Goal: Information Seeking & Learning: Learn about a topic

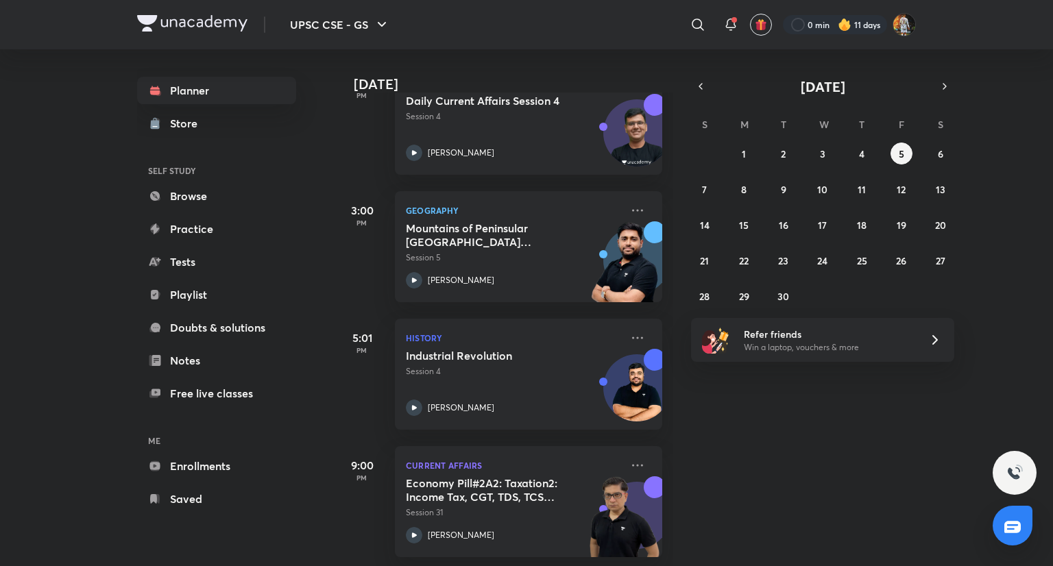
scroll to position [121, 0]
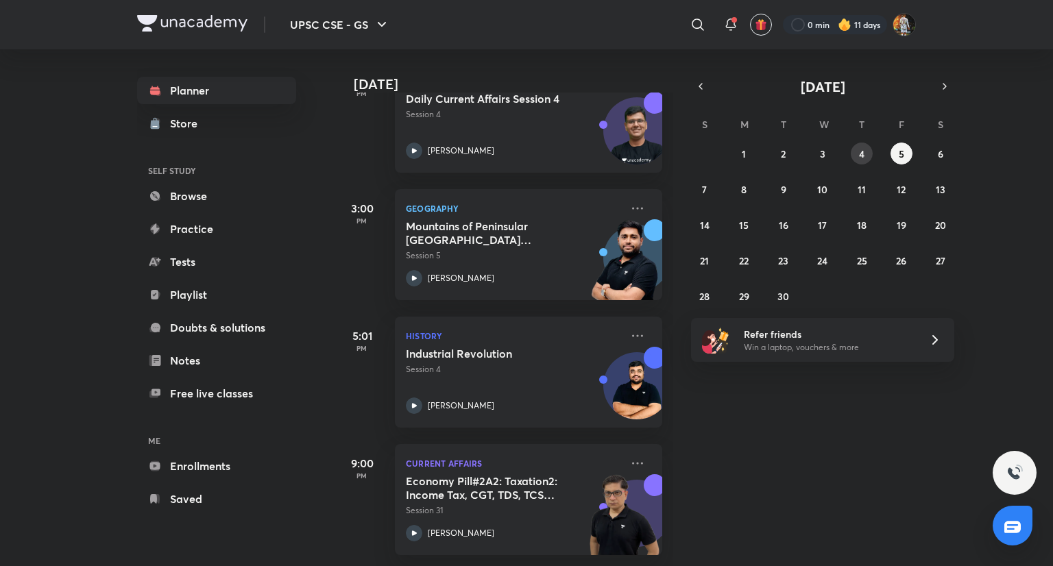
click at [861, 149] on abbr "4" at bounding box center [861, 153] width 5 height 13
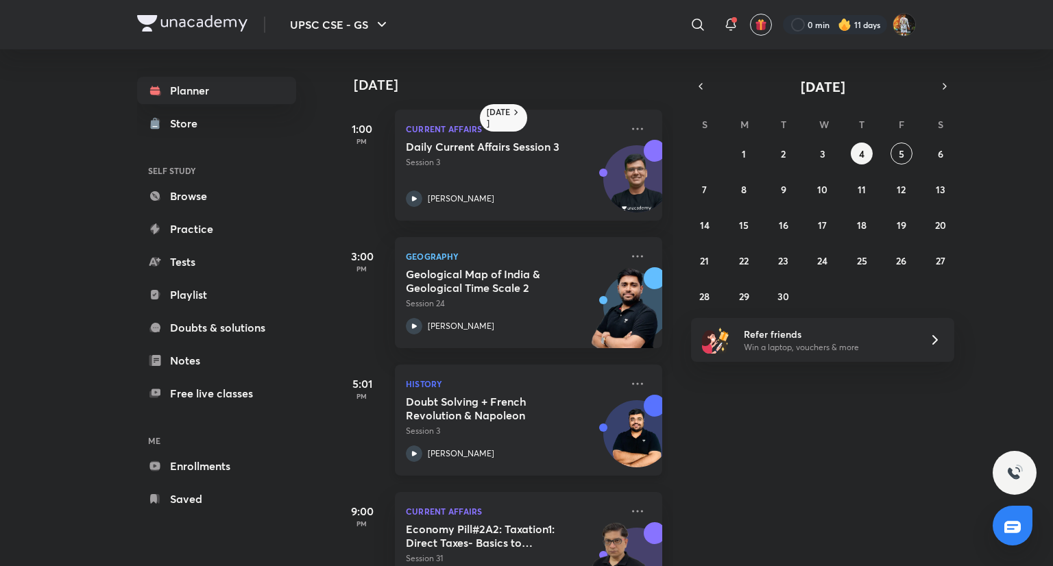
scroll to position [149, 0]
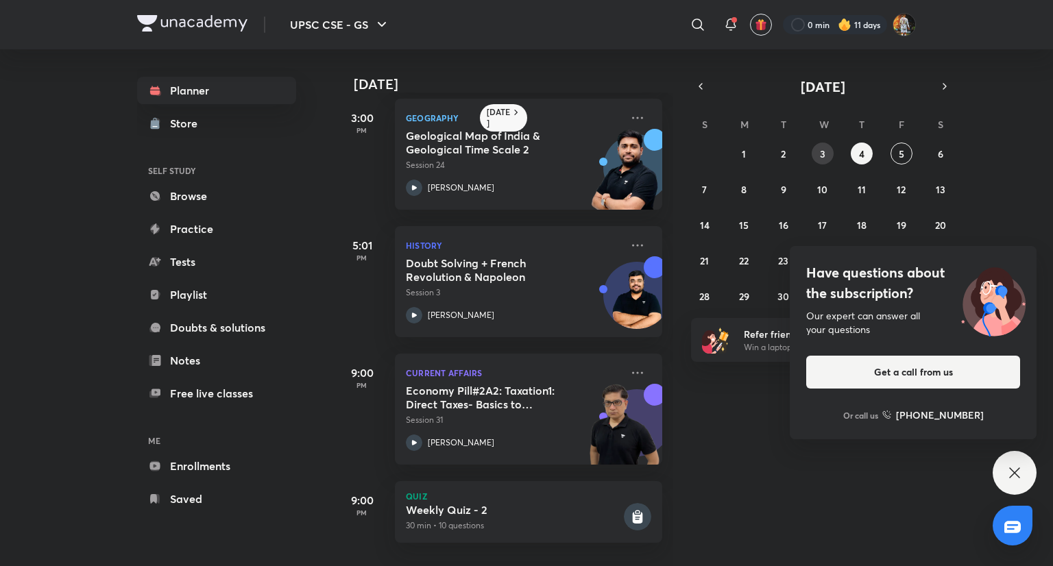
click at [826, 158] on button "3" at bounding box center [823, 154] width 22 height 22
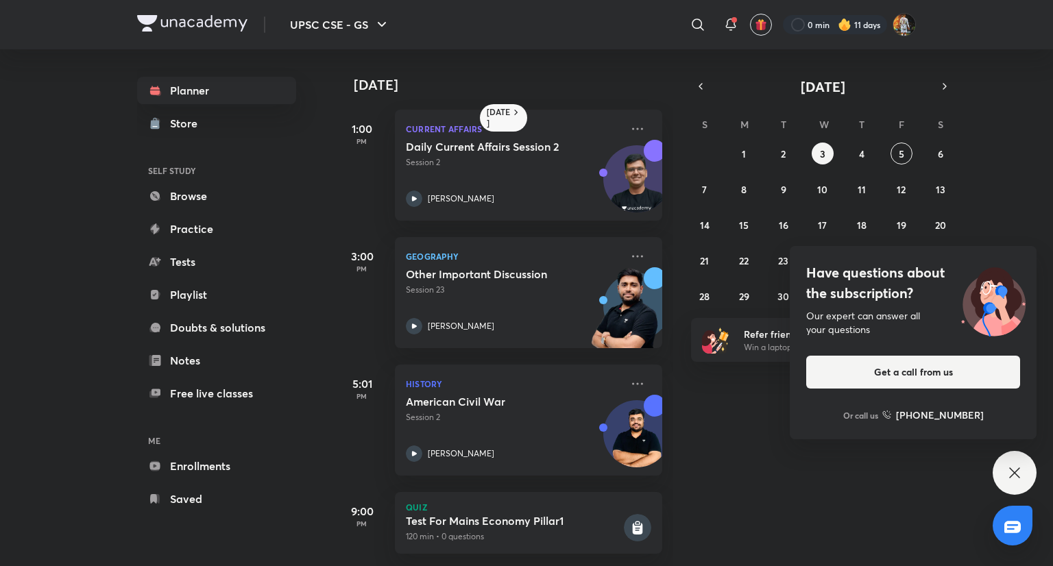
click at [1009, 484] on div "Have questions about the subscription? Our expert can answer all your questions…" at bounding box center [1015, 473] width 44 height 44
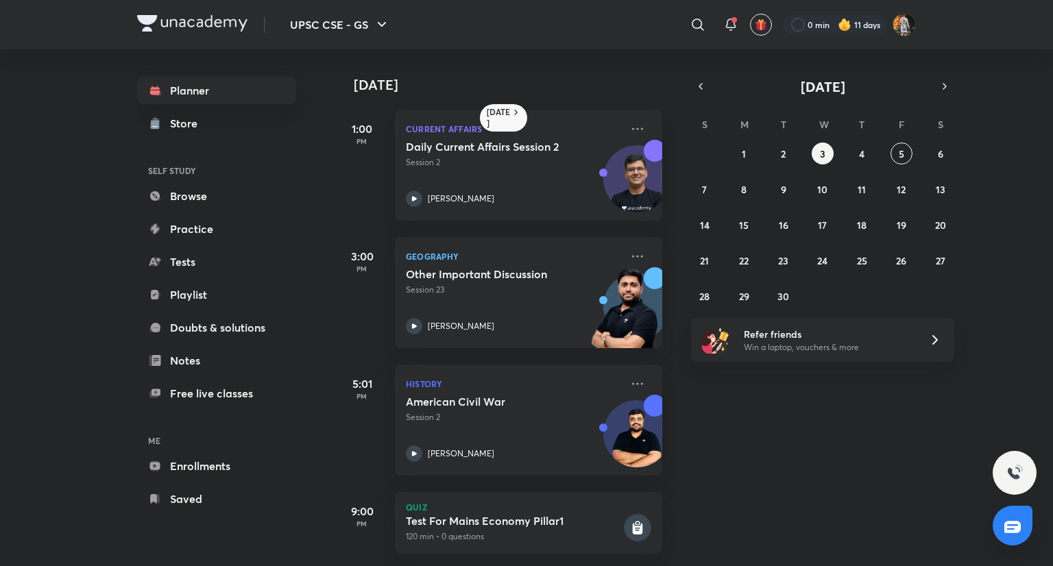
scroll to position [112, 0]
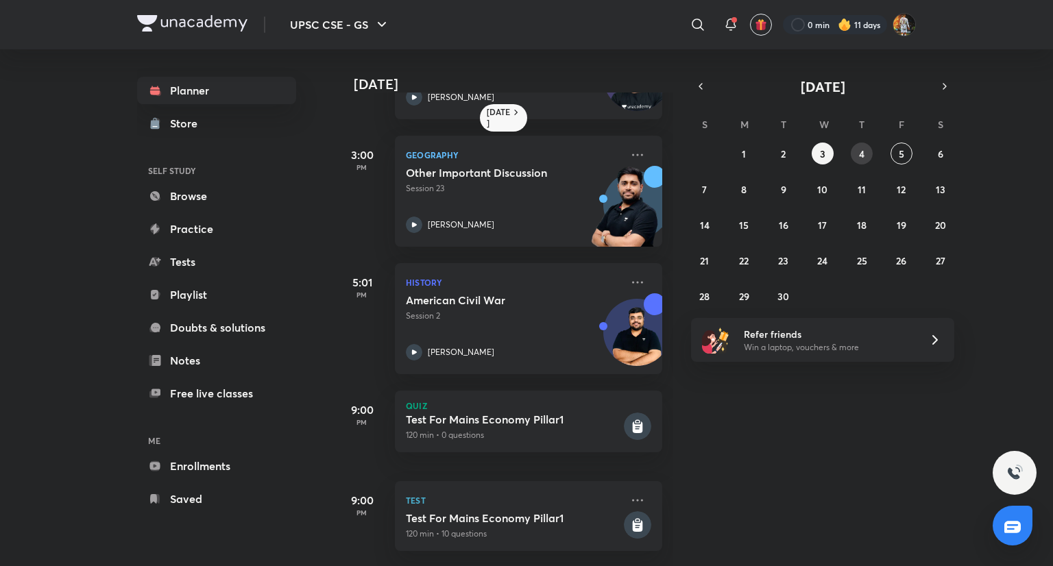
click at [861, 156] on abbr "4" at bounding box center [861, 153] width 5 height 13
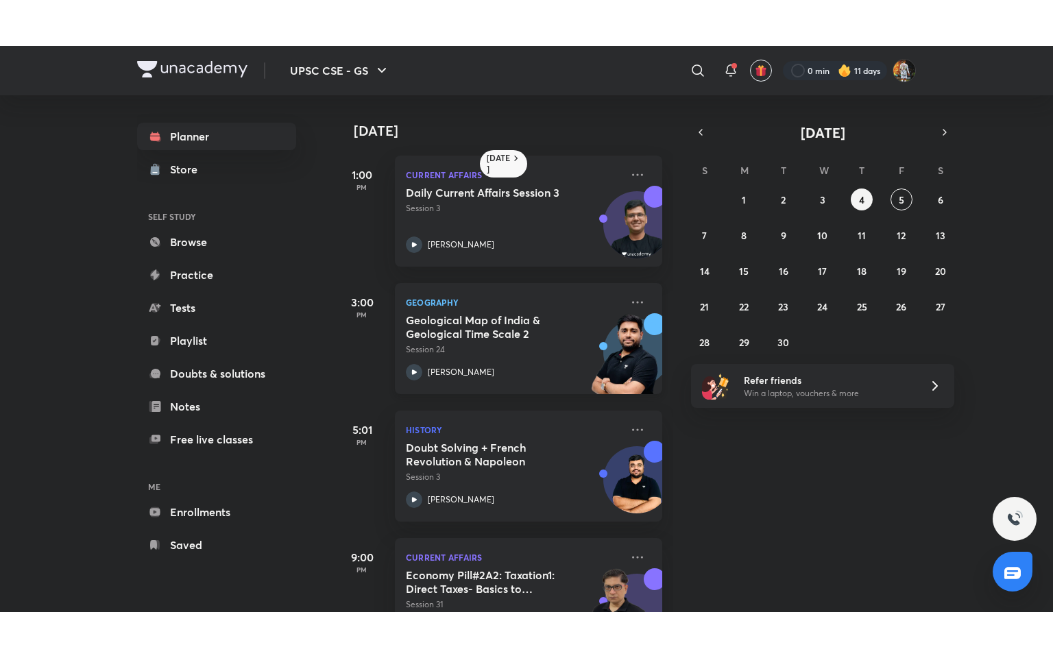
scroll to position [149, 0]
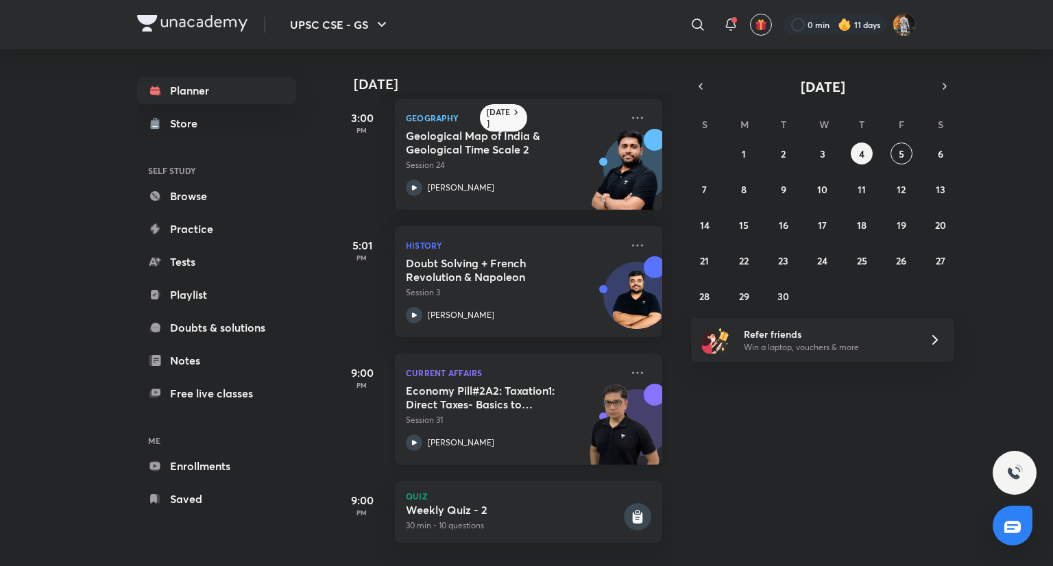
click at [532, 440] on div "[PERSON_NAME]" at bounding box center [513, 443] width 215 height 16
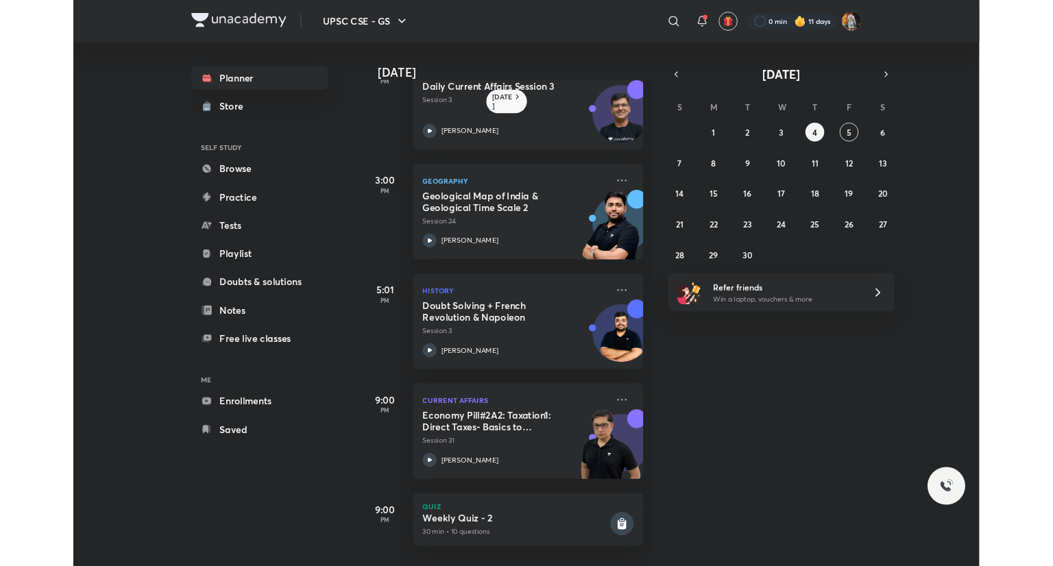
scroll to position [57, 0]
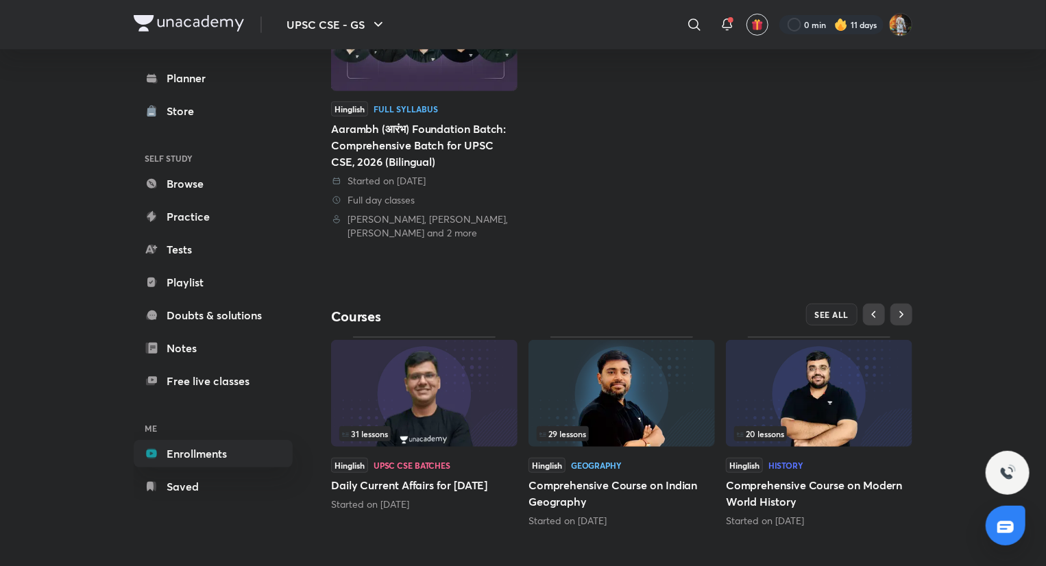
scroll to position [254, 0]
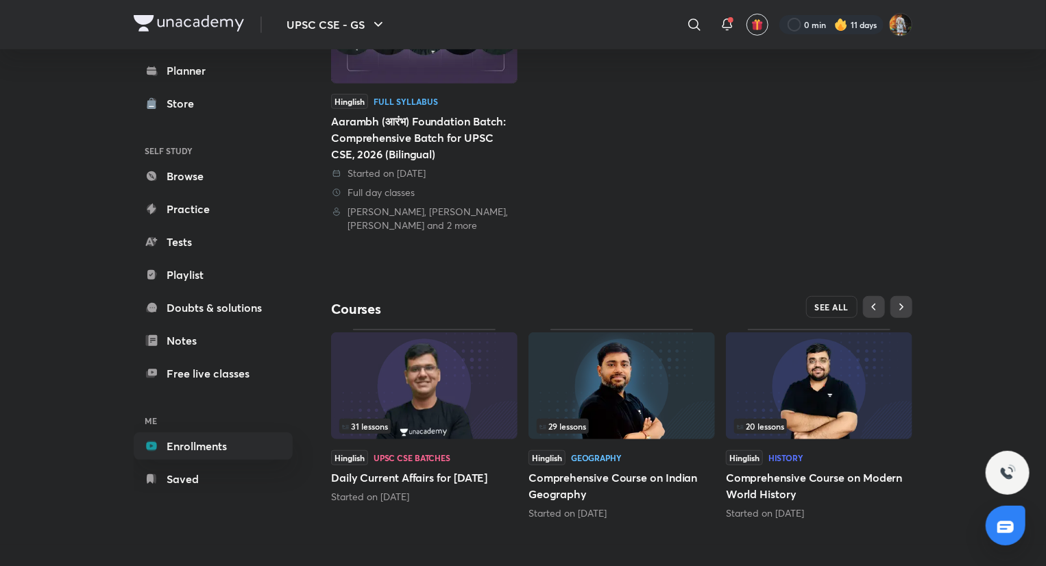
click at [823, 302] on span "SEE ALL" at bounding box center [832, 307] width 34 height 10
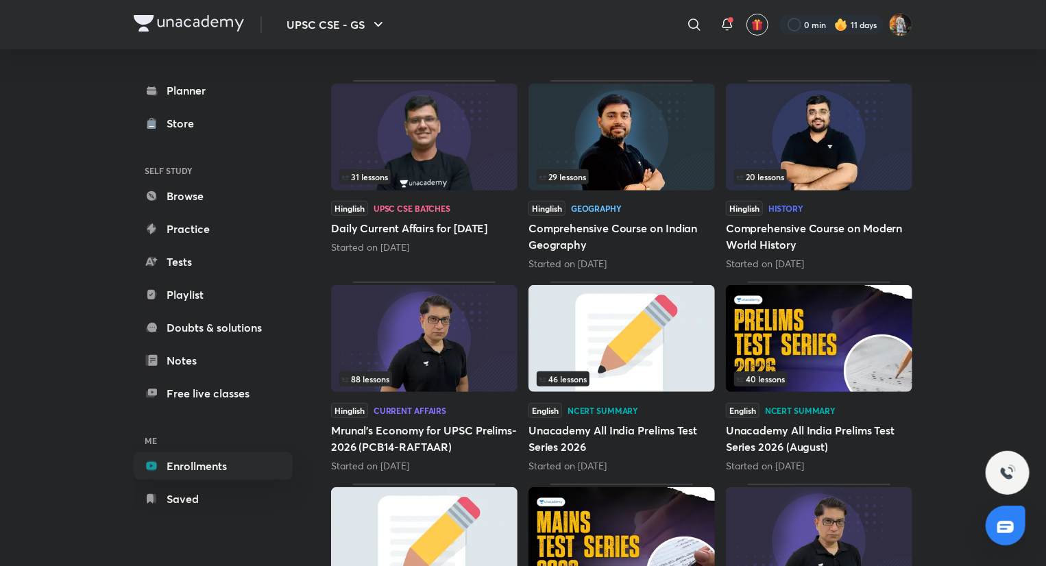
scroll to position [184, 0]
click at [444, 364] on img at bounding box center [424, 338] width 187 height 107
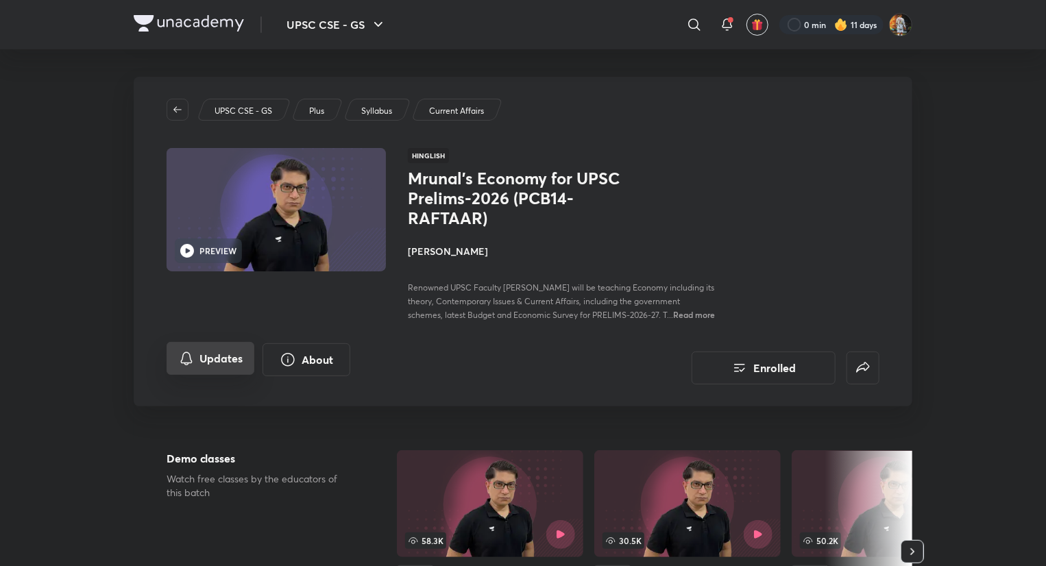
click at [225, 374] on button "Updates" at bounding box center [211, 358] width 88 height 33
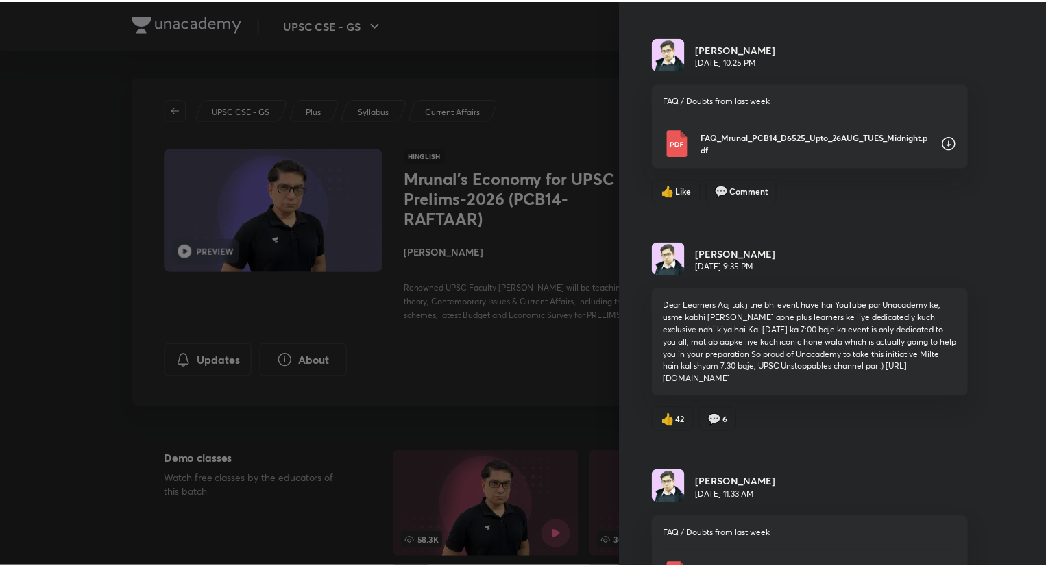
scroll to position [1372, 0]
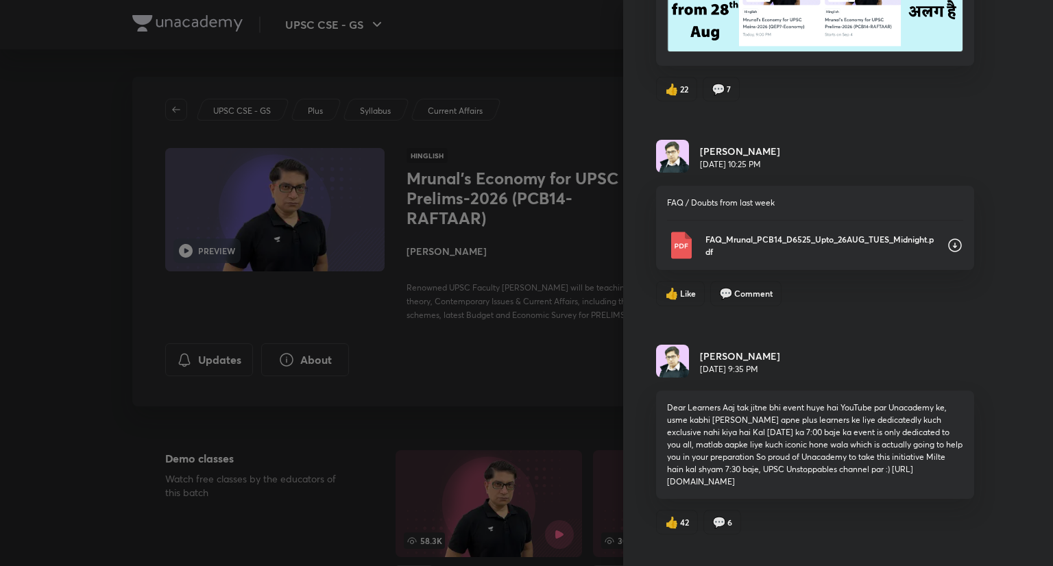
click at [528, 401] on div at bounding box center [526, 283] width 1053 height 566
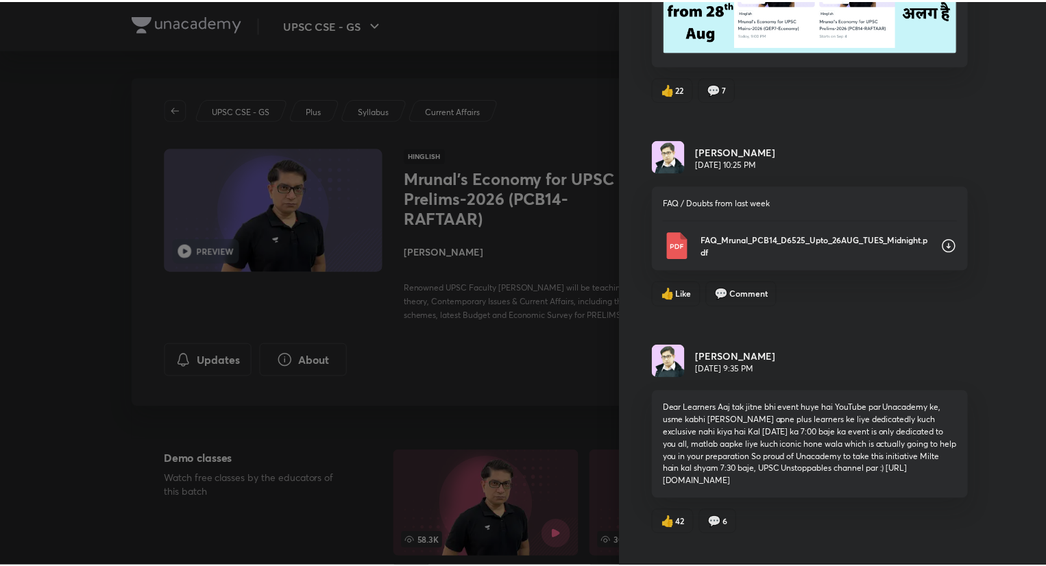
scroll to position [0, 0]
